Goal: Information Seeking & Learning: Learn about a topic

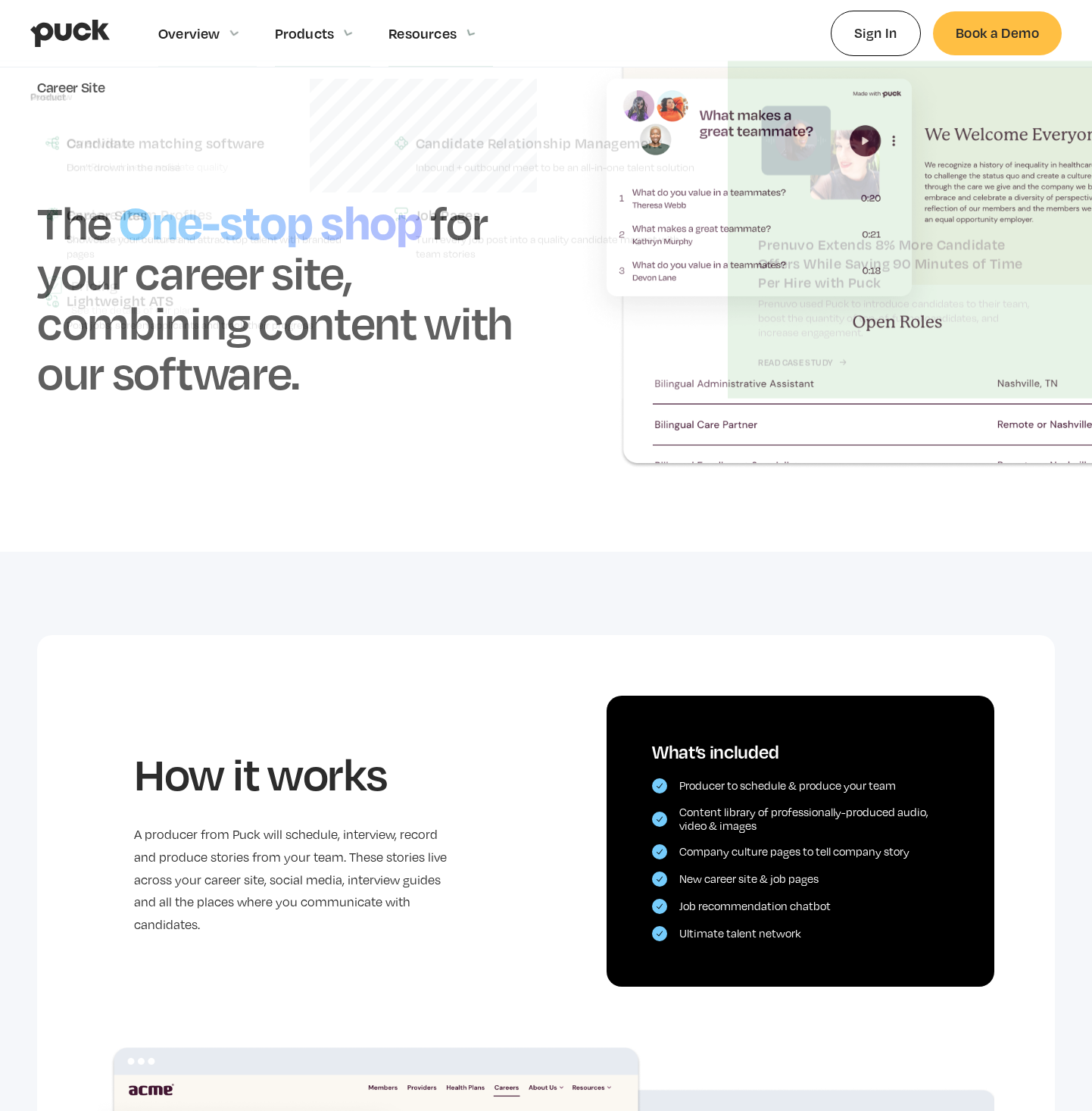
scroll to position [144, 0]
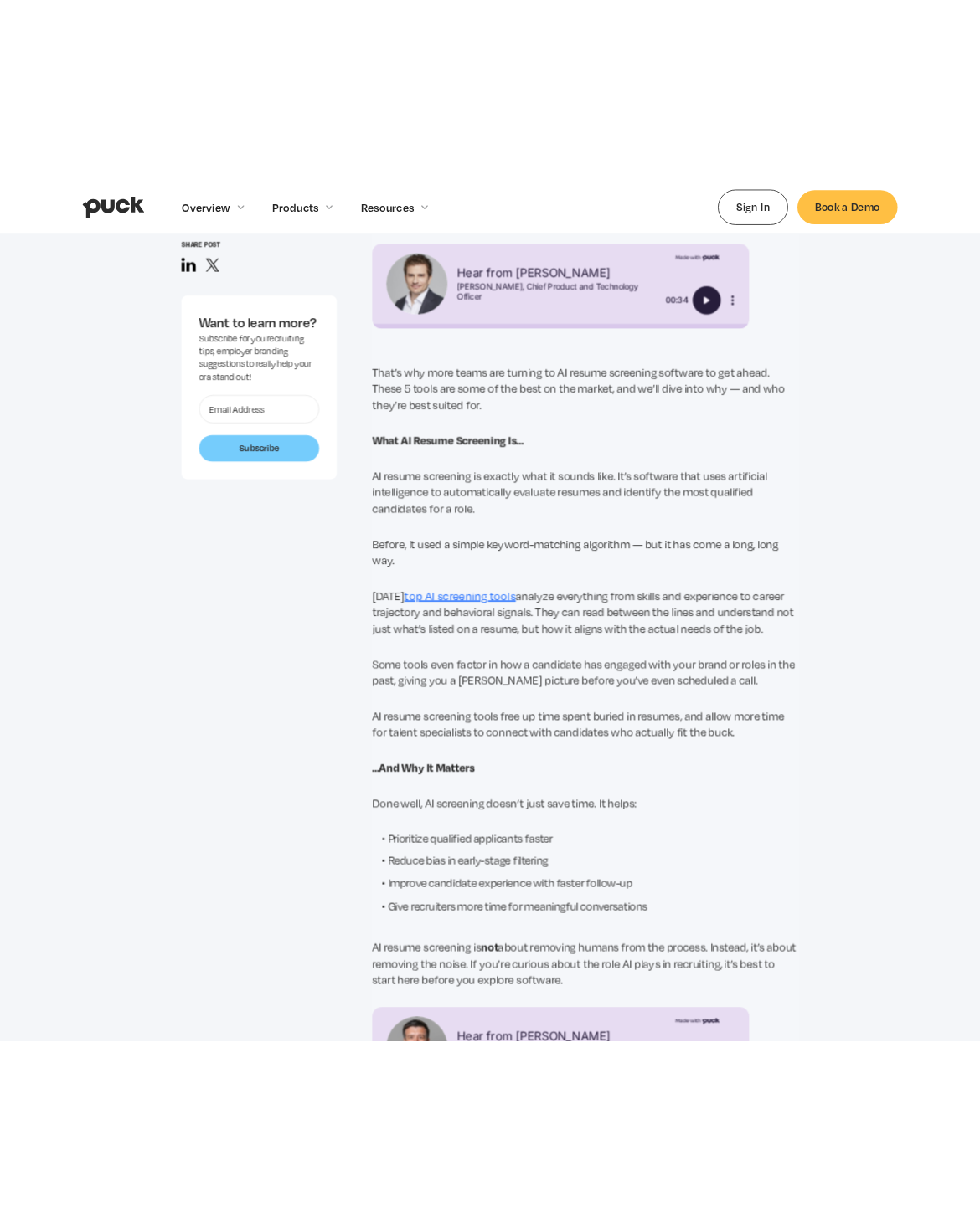
scroll to position [120, 0]
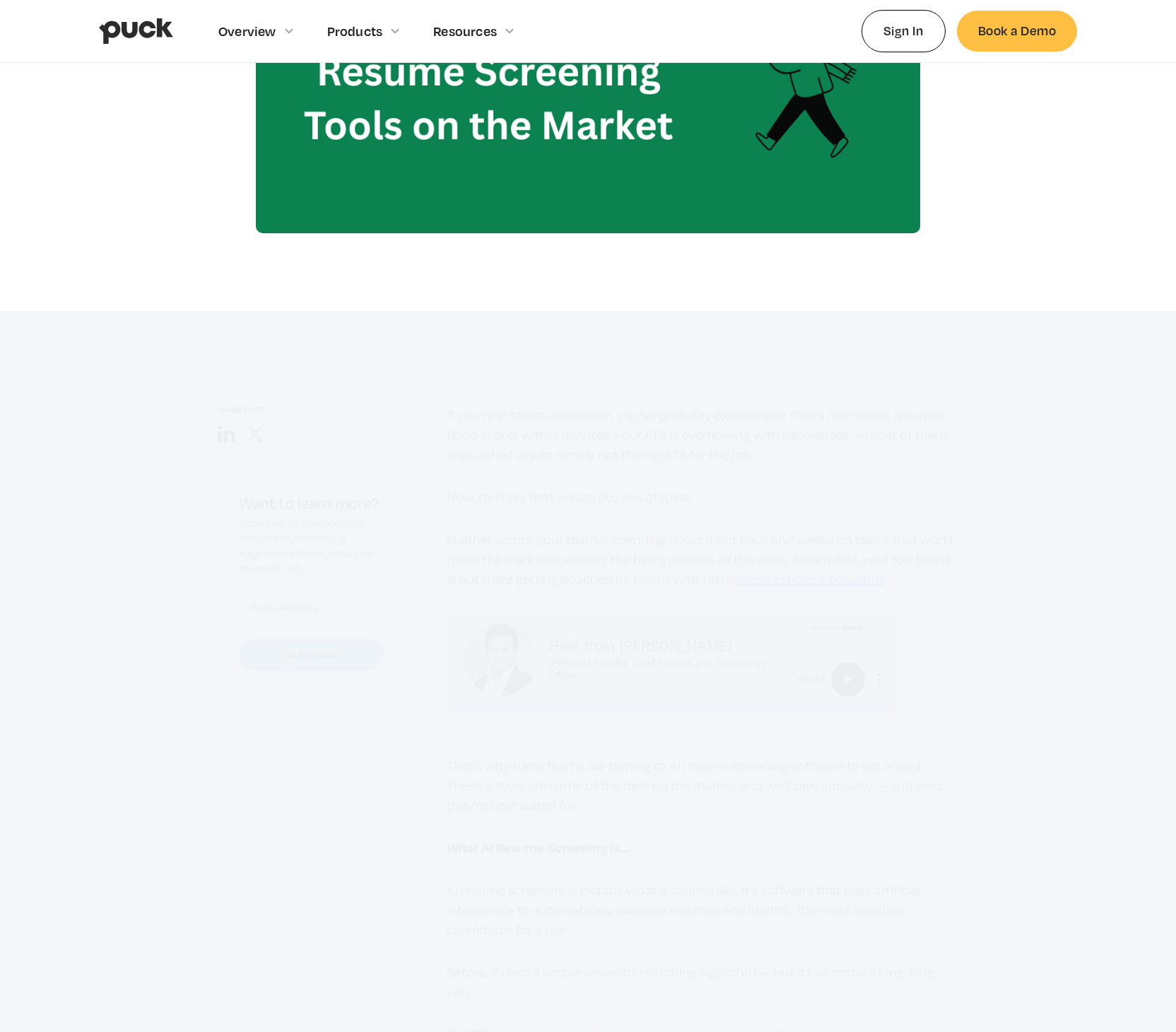
scroll to position [880, 0]
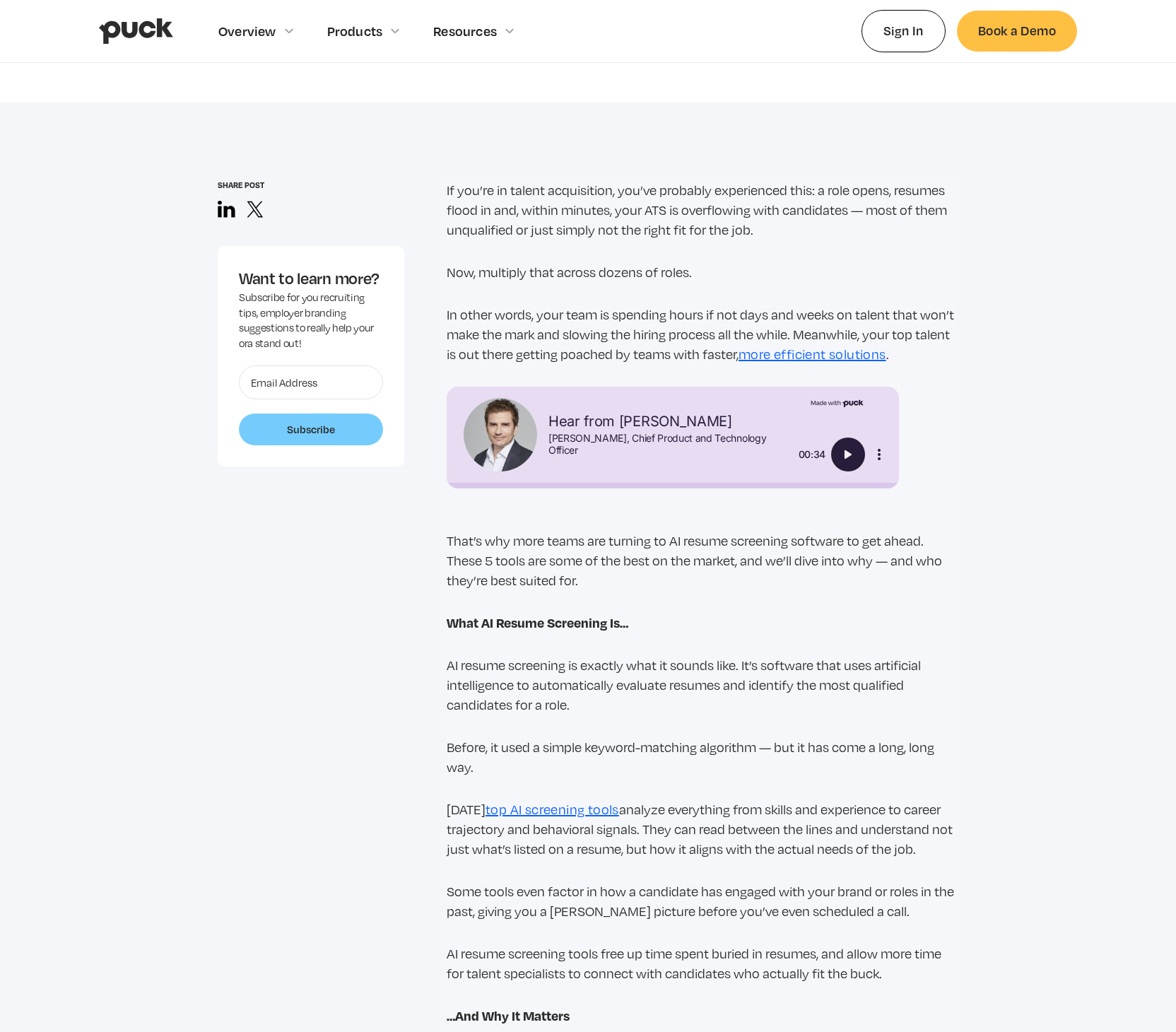
click at [865, 457] on button "Play" at bounding box center [848, 454] width 34 height 34
click at [846, 449] on img "Pause" at bounding box center [848, 454] width 17 height 17
type input "0.052537103083295"
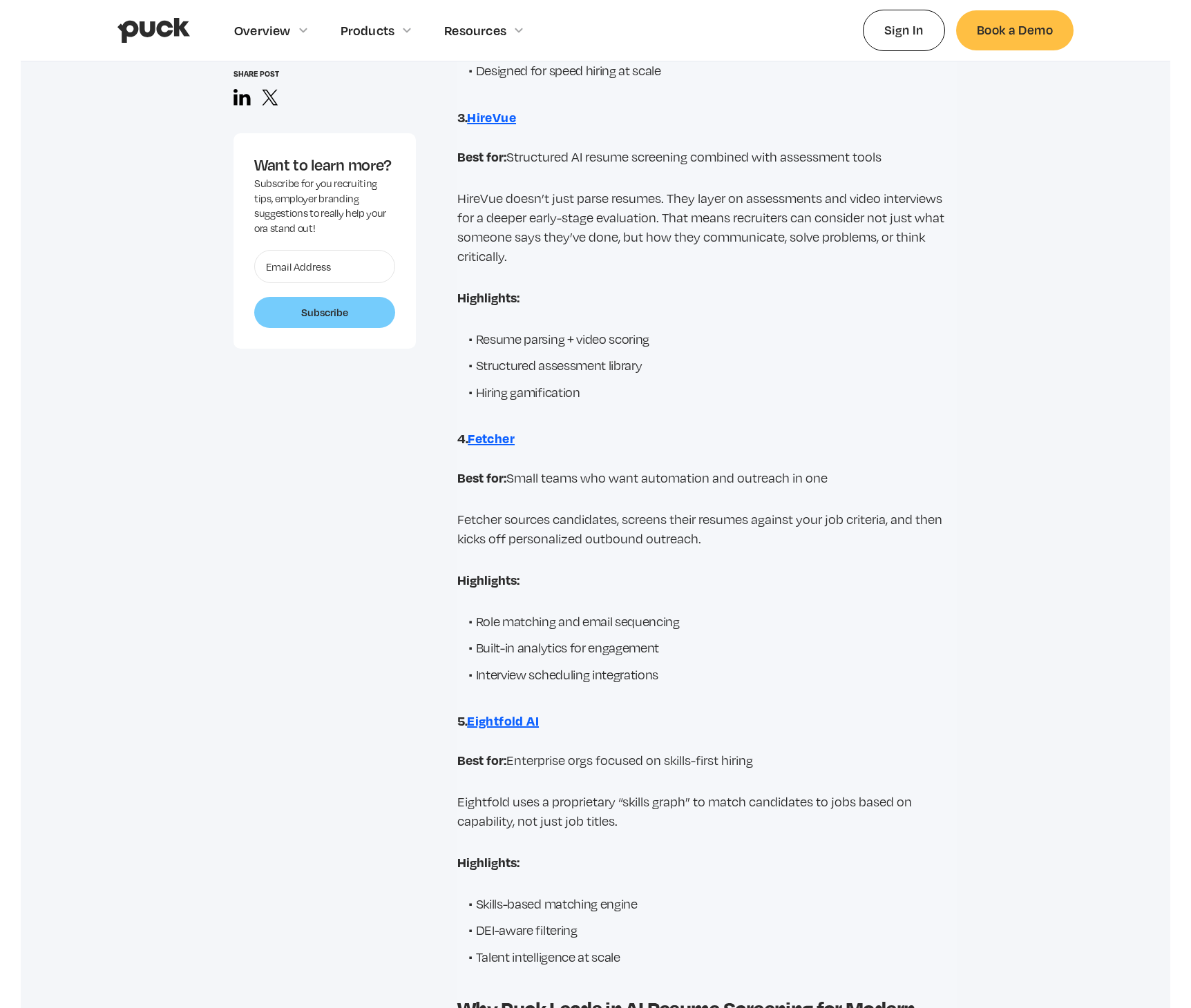
scroll to position [3685, 0]
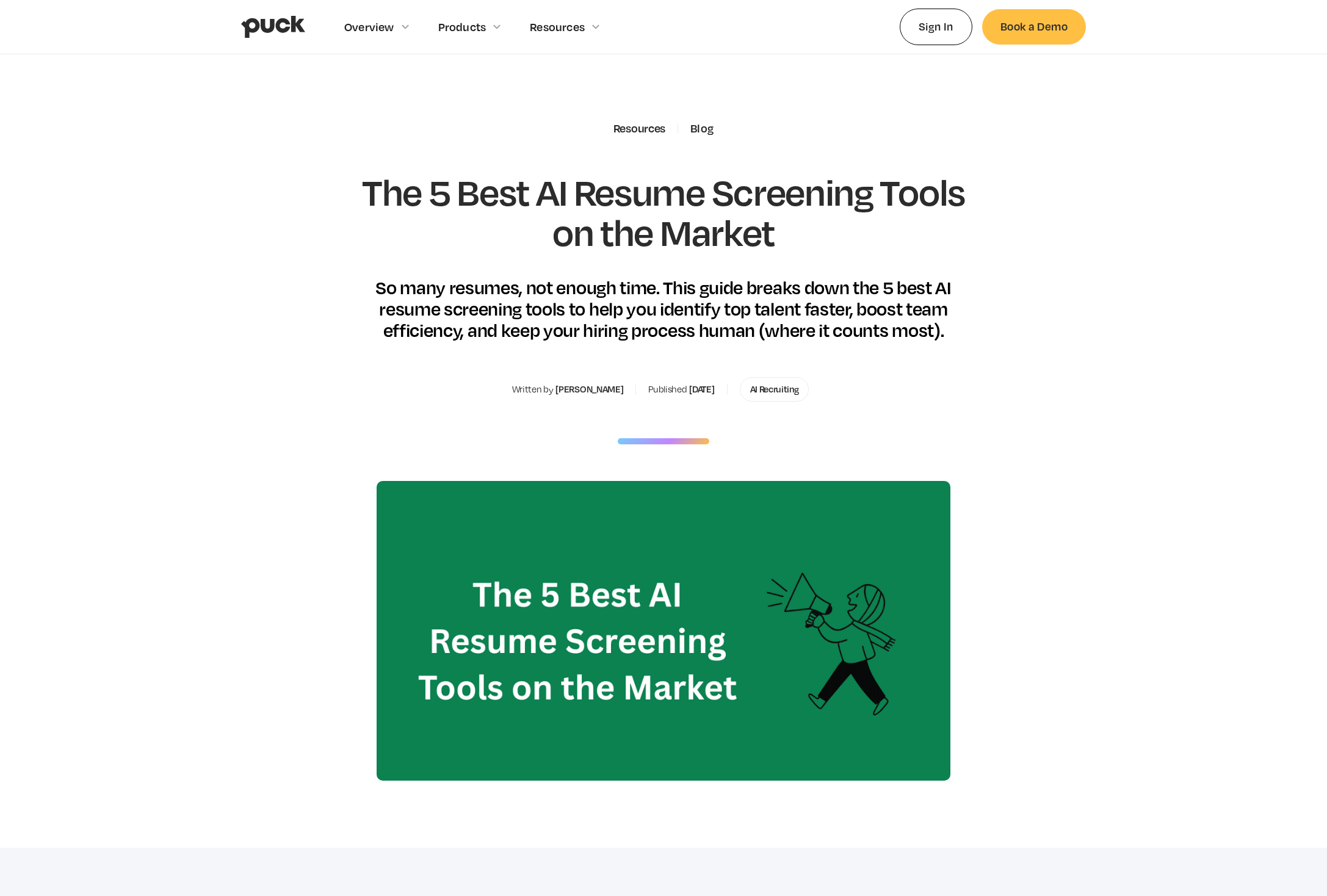
click at [1196, 337] on section "Resources Blog The 5 Best AI Resume Screening Tools on the Market So many resum…" at bounding box center [663, 451] width 1327 height 794
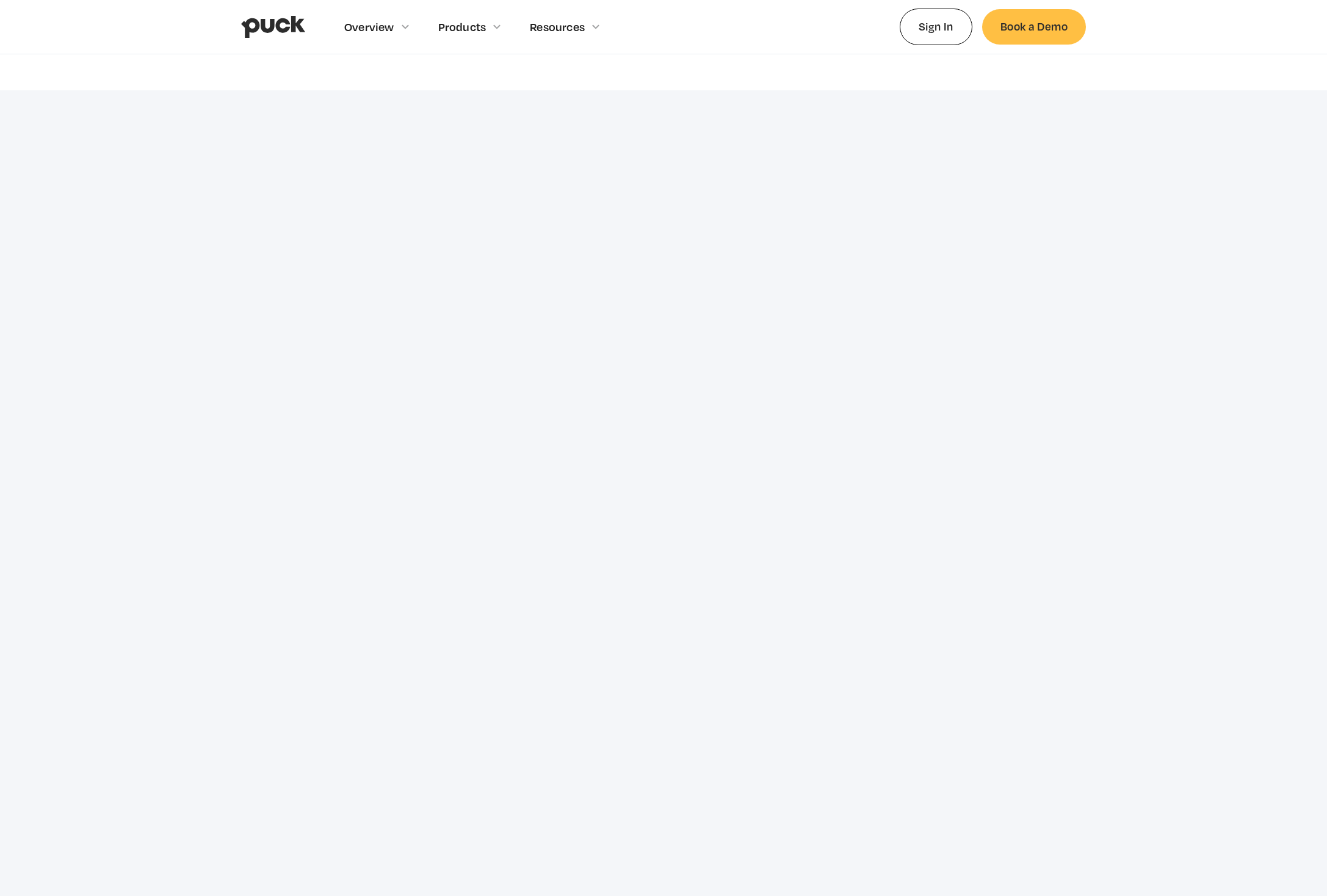
scroll to position [1264, 0]
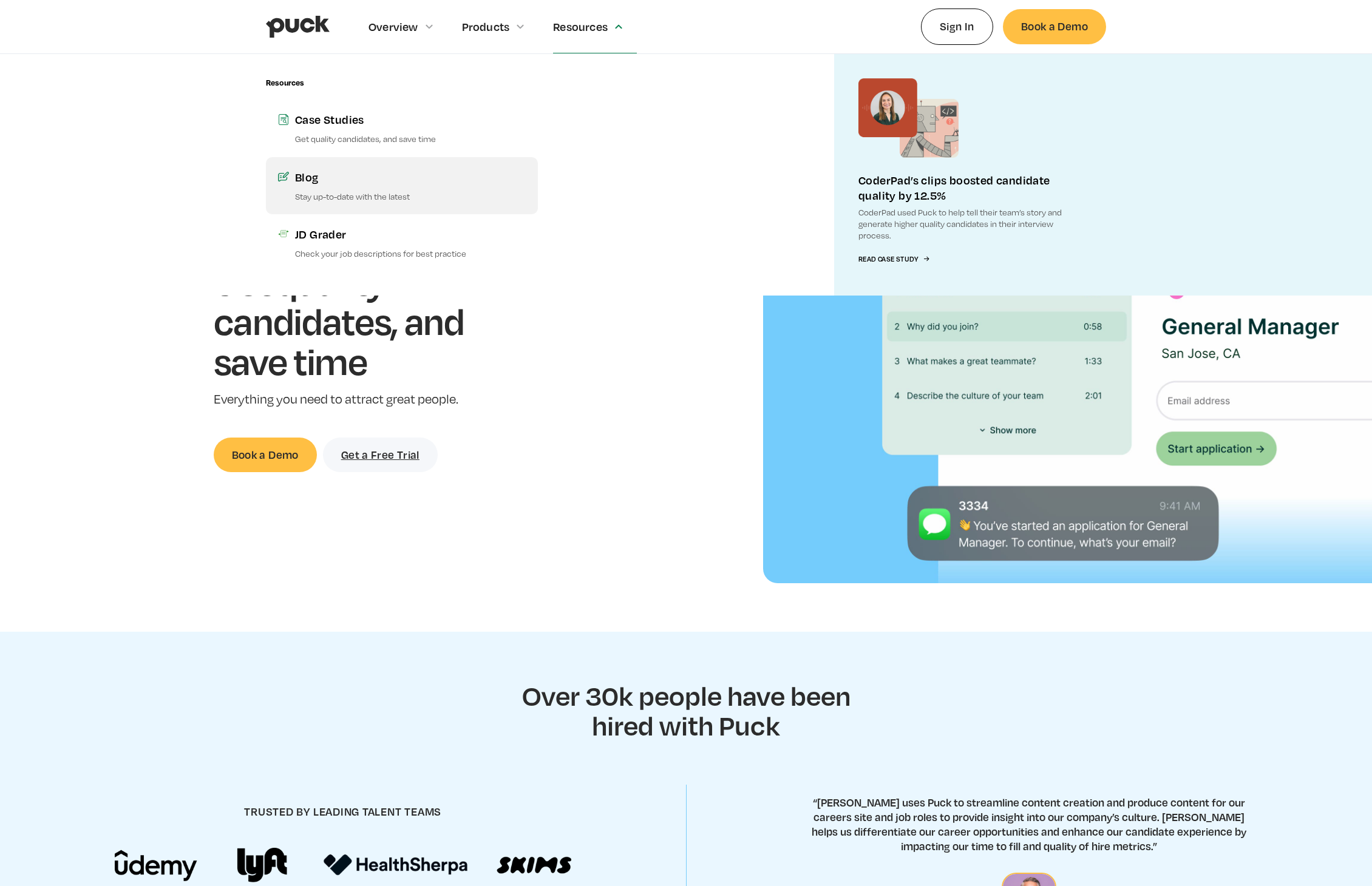
click at [418, 185] on link "Blog Stay up-to-date with the latest" at bounding box center [402, 186] width 272 height 57
